Goal: Information Seeking & Learning: Check status

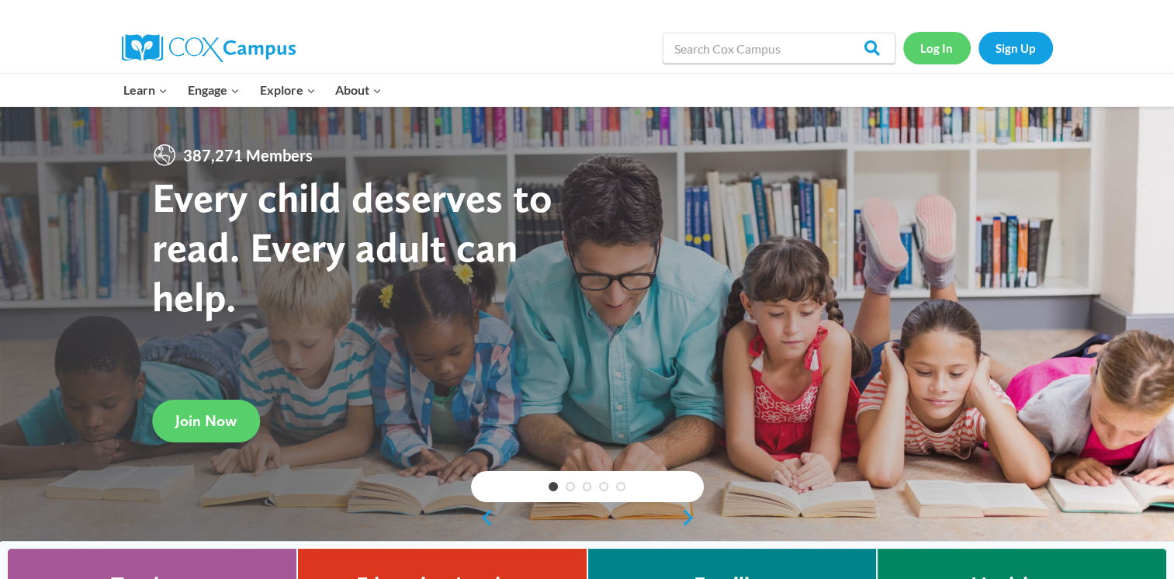
click at [941, 52] on link "Log In" at bounding box center [936, 48] width 67 height 32
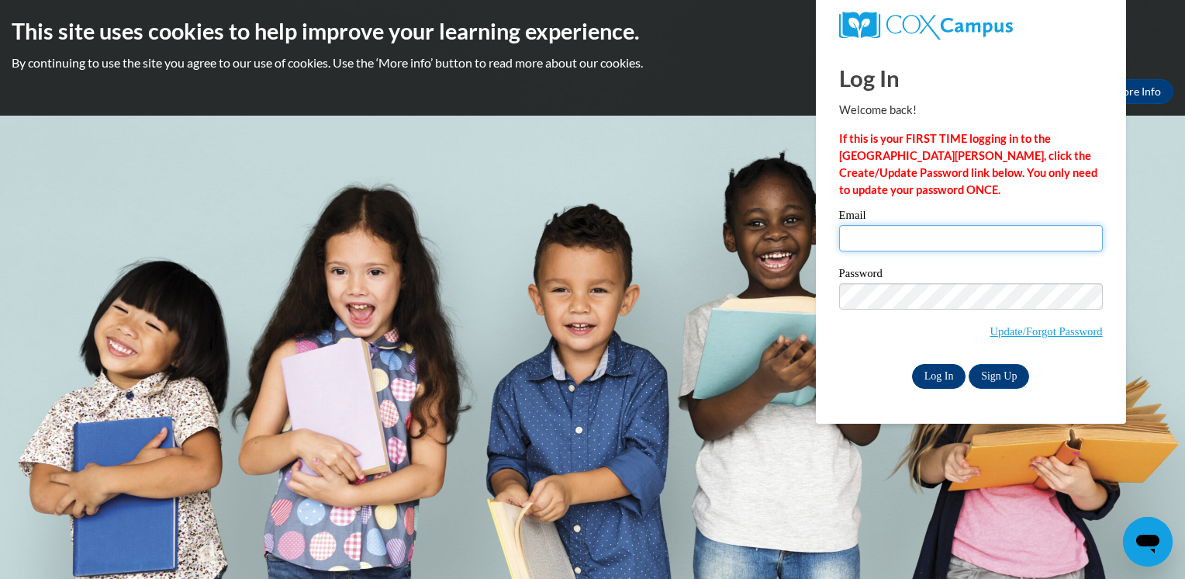
type input "dianajenkins06@gmail.com"
click at [927, 378] on input "Log In" at bounding box center [939, 376] width 54 height 25
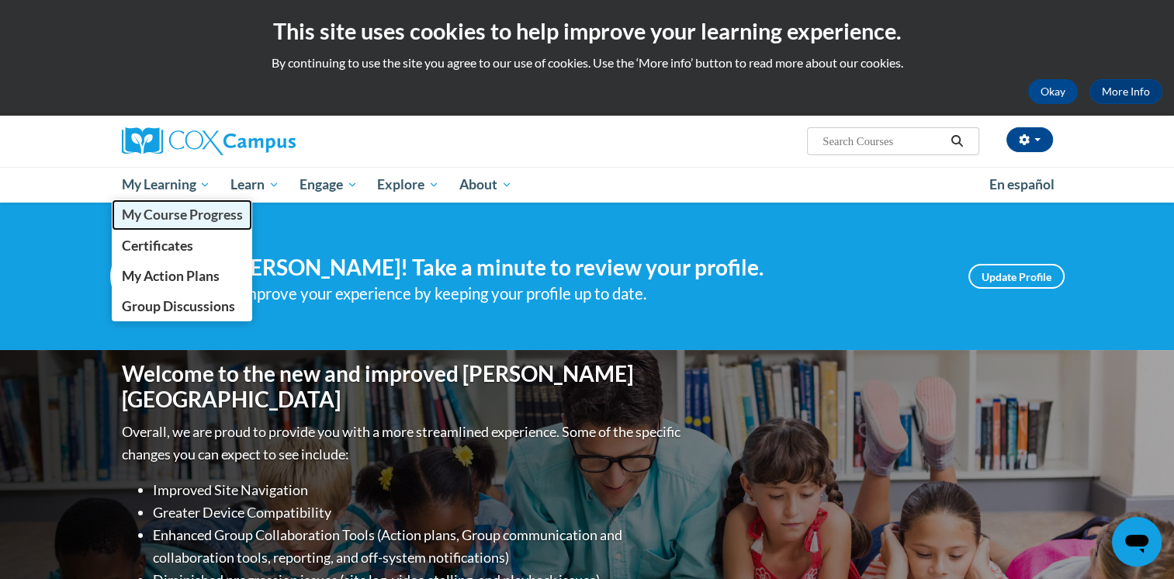
click at [186, 216] on span "My Course Progress" at bounding box center [181, 214] width 121 height 16
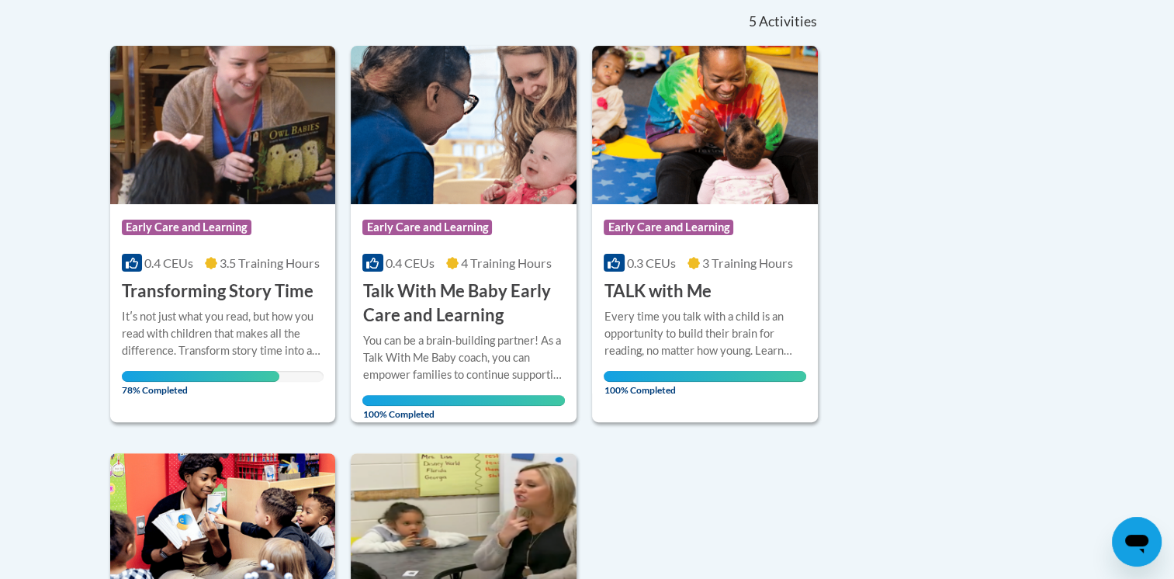
scroll to position [358, 0]
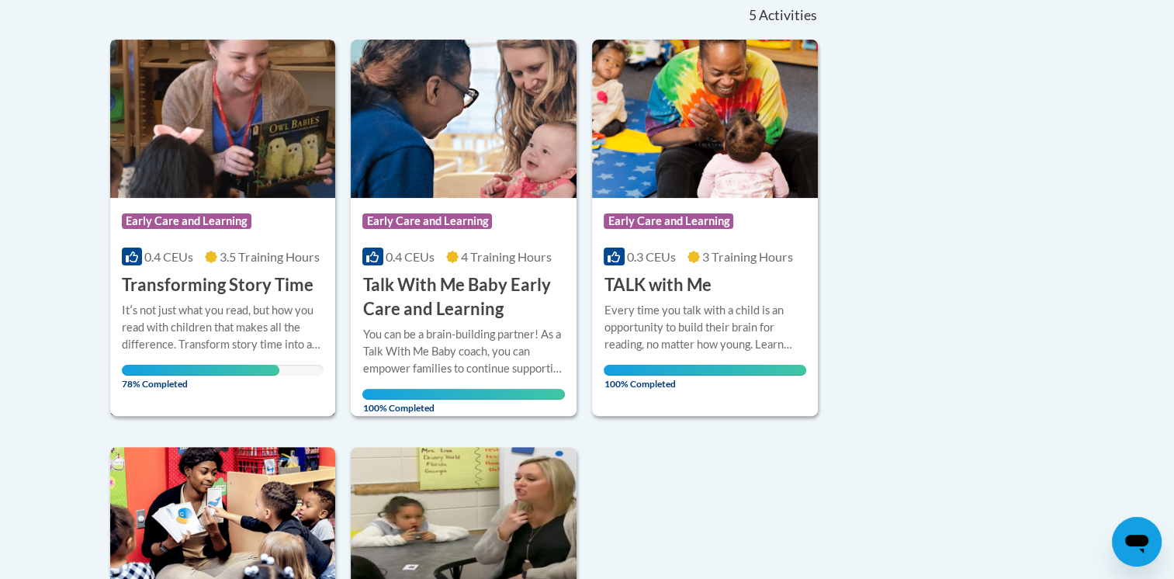
click at [211, 268] on div "Course Category: Early Care and Learning 0.4 CEUs 3.5 Training Hours COURSE Tra…" at bounding box center [223, 247] width 226 height 99
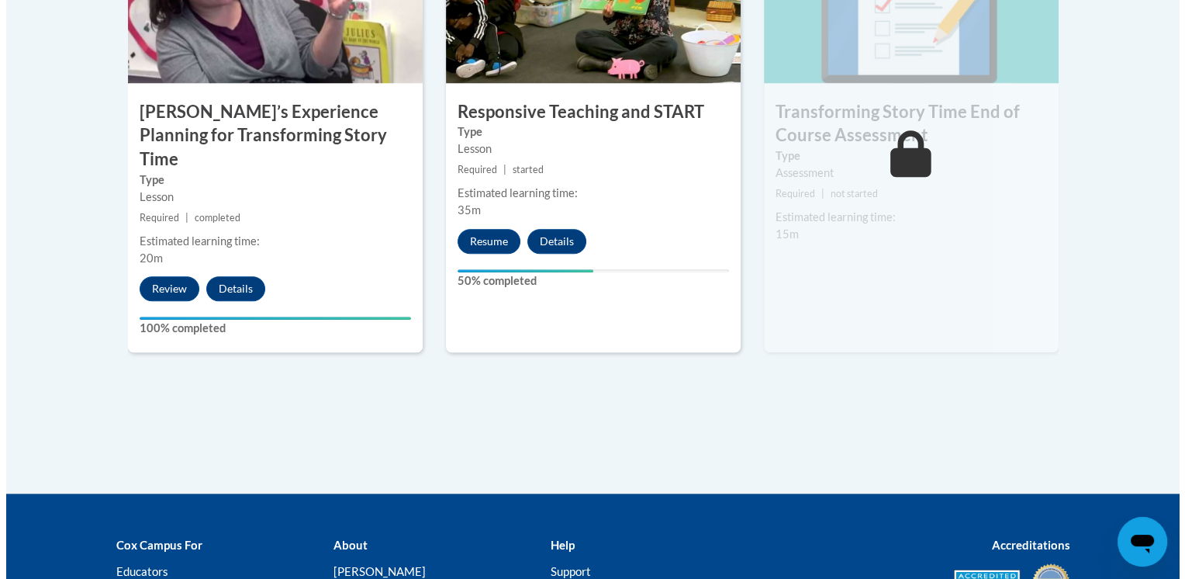
scroll to position [1437, 0]
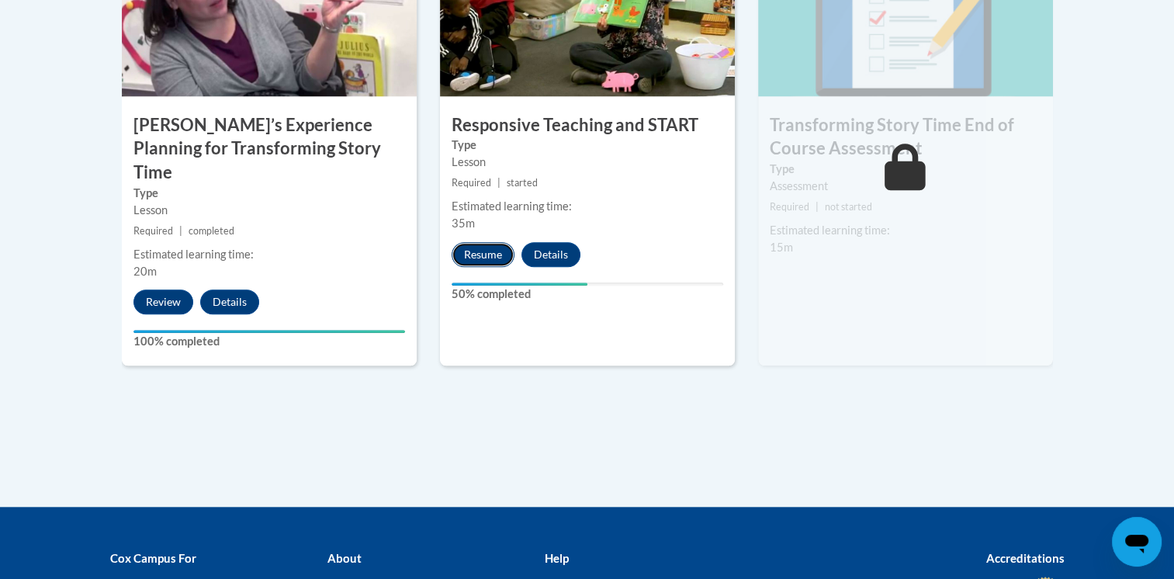
click at [481, 255] on button "Resume" at bounding box center [482, 254] width 63 height 25
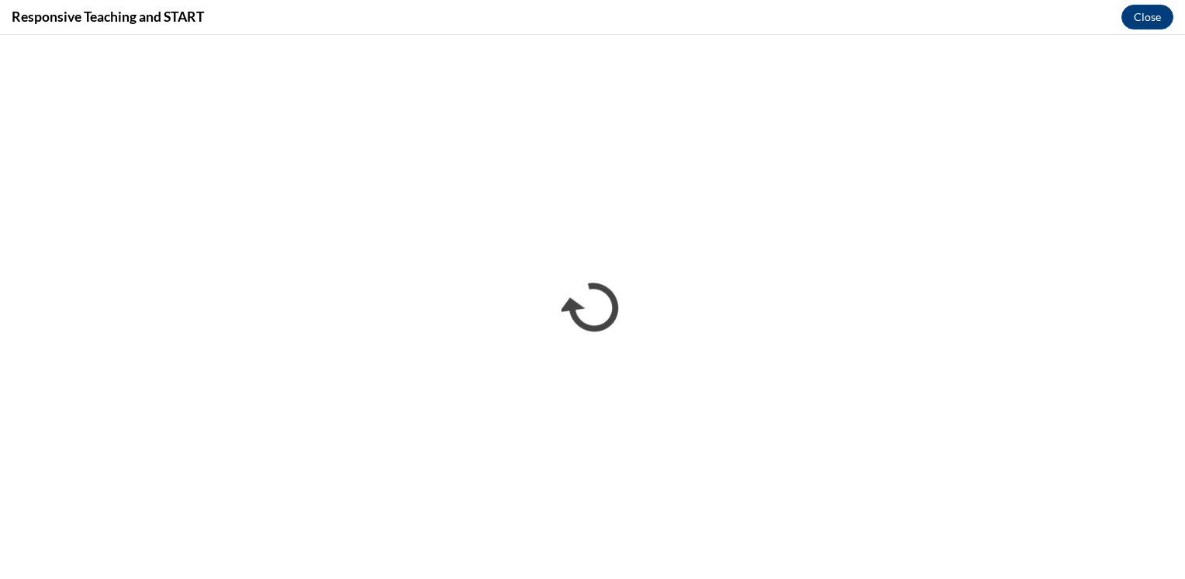
scroll to position [0, 0]
